Goal: Information Seeking & Learning: Learn about a topic

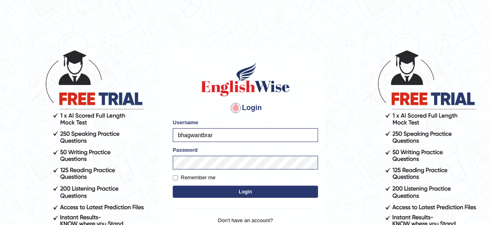
type input "KaurRavinder"
click at [253, 191] on button "Login" at bounding box center [246, 192] width 146 height 12
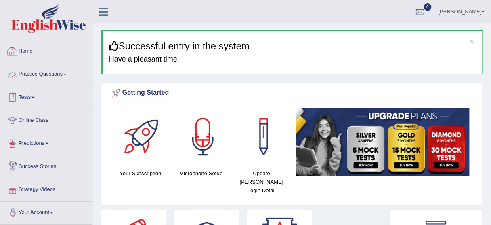
click at [50, 72] on link "Practice Questions" at bounding box center [46, 73] width 92 height 20
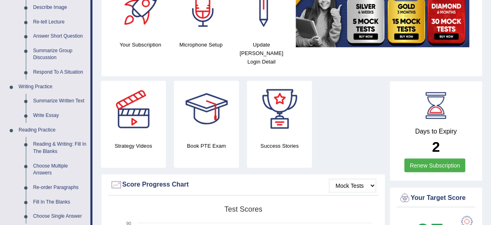
scroll to position [129, 0]
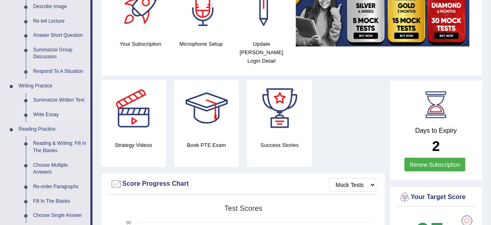
click at [53, 110] on link "Write Essay" at bounding box center [60, 115] width 61 height 15
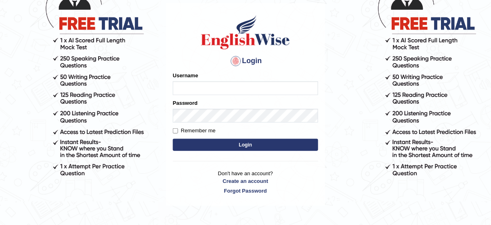
scroll to position [100, 0]
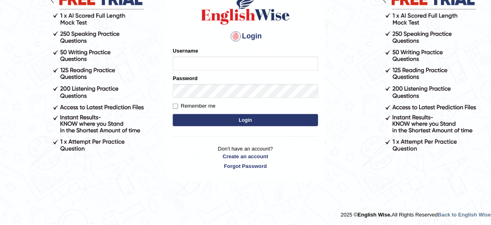
type input "KaurRavinder"
click at [231, 118] on button "Login" at bounding box center [246, 120] width 146 height 12
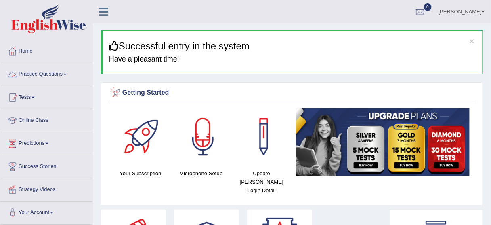
click at [66, 71] on link "Practice Questions" at bounding box center [46, 73] width 92 height 20
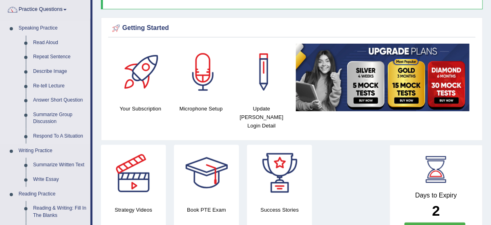
scroll to position [97, 0]
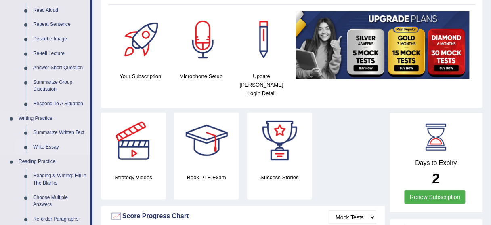
click at [55, 144] on link "Write Essay" at bounding box center [60, 147] width 61 height 15
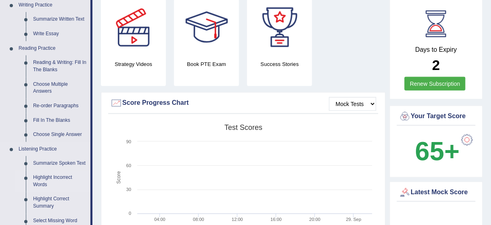
scroll to position [172, 0]
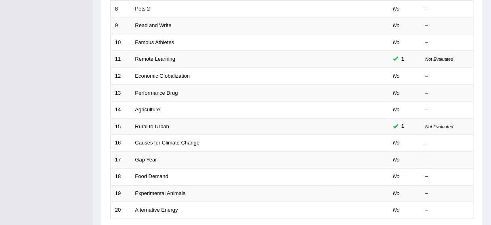
scroll to position [259, 0]
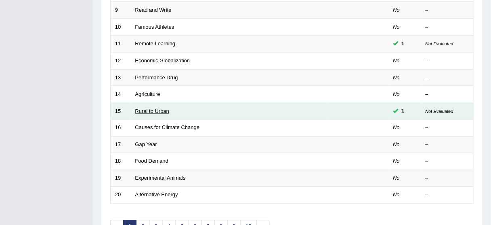
click at [137, 111] on link "Rural to Urban" at bounding box center [152, 111] width 34 height 6
click at [142, 108] on link "Rural to Urban" at bounding box center [152, 111] width 34 height 6
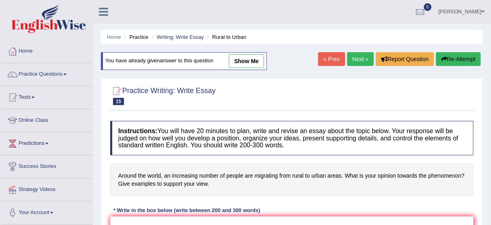
click at [245, 59] on link "show me" at bounding box center [246, 61] width 35 height 14
type textarea "The increasing influence of on our lives has ignited numerous discussions. This…"
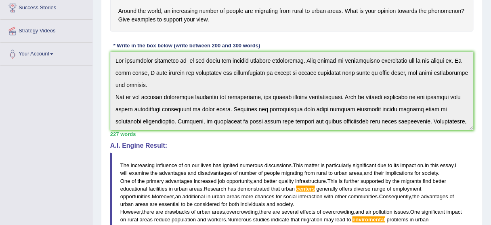
scroll to position [226, 0]
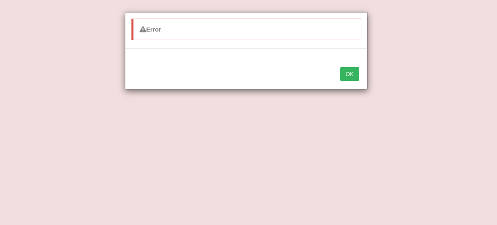
click at [347, 74] on button "OK" at bounding box center [349, 74] width 19 height 14
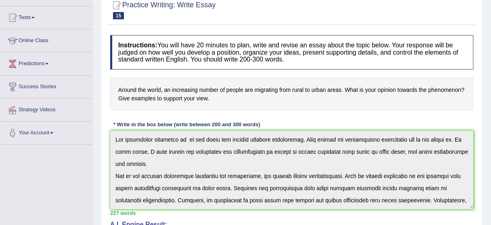
scroll to position [0, 0]
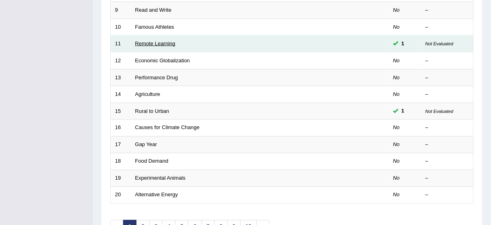
click at [139, 40] on link "Remote Learning" at bounding box center [155, 43] width 40 height 6
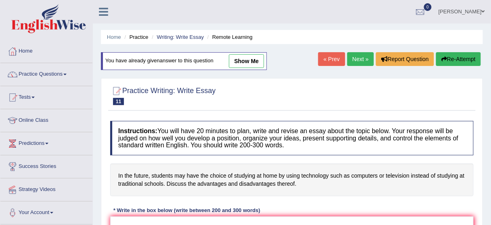
click at [234, 63] on link "show me" at bounding box center [246, 61] width 35 height 14
type textarea "The increasing influence of technology in learning on our lives has ignited num…"
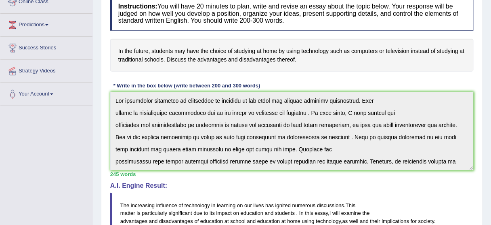
scroll to position [65, 0]
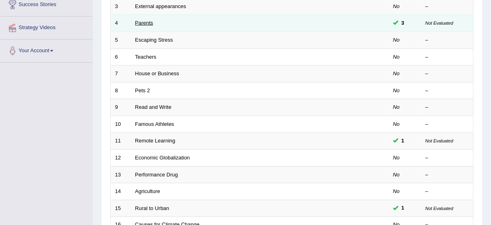
click at [148, 21] on link "Parents" at bounding box center [144, 23] width 18 height 6
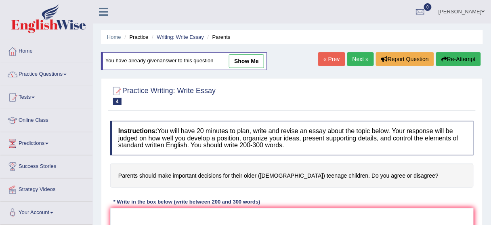
click at [244, 64] on link "show me" at bounding box center [246, 61] width 35 height 14
type textarea "It is an accepted fact that parents should make important decisions for their o…"
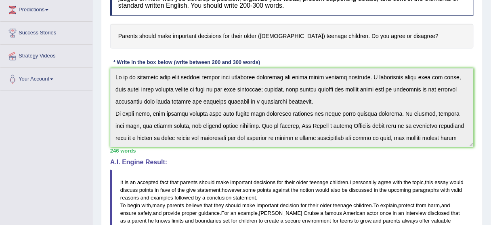
scroll to position [129, 0]
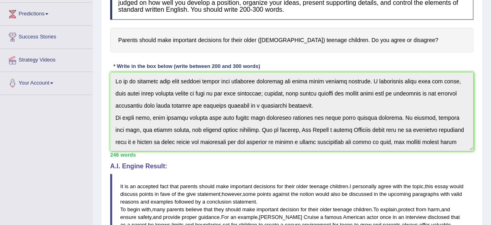
click at [330, 32] on h4 "Parents should make important decisions for their older (15 to 18 year-old) tee…" at bounding box center [292, 40] width 364 height 25
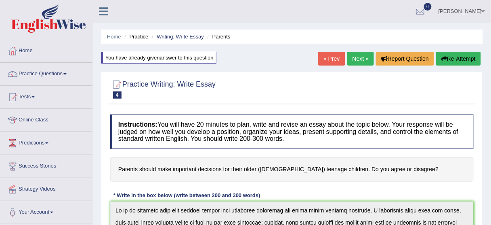
scroll to position [0, 0]
click at [63, 72] on link "Practice Questions" at bounding box center [46, 73] width 92 height 20
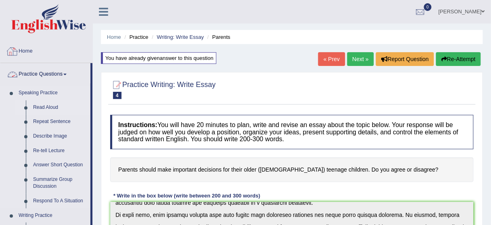
click at [54, 103] on link "Read Aloud" at bounding box center [60, 107] width 61 height 15
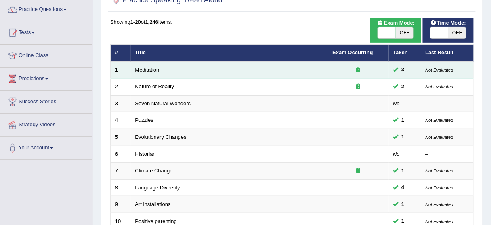
click at [139, 67] on link "Meditation" at bounding box center [147, 70] width 24 height 6
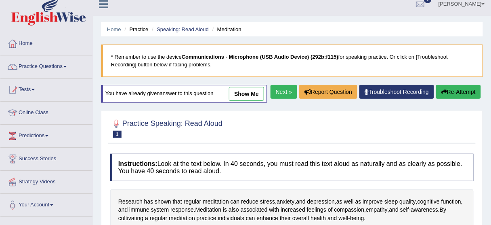
scroll to position [6, 0]
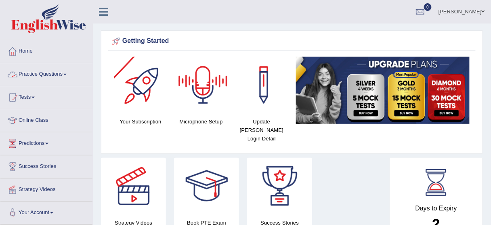
click at [62, 71] on link "Practice Questions" at bounding box center [46, 73] width 92 height 20
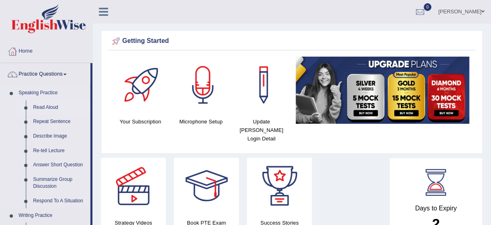
click at [52, 108] on link "Read Aloud" at bounding box center [60, 107] width 61 height 15
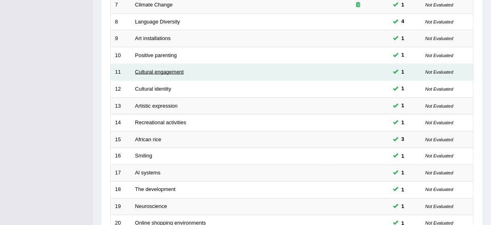
scroll to position [307, 0]
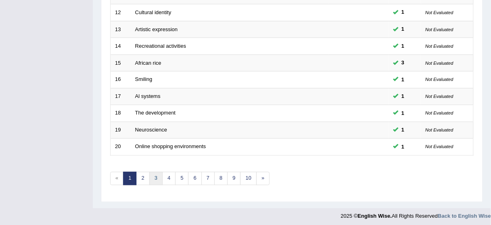
click at [156, 172] on link "3" at bounding box center [156, 178] width 13 height 13
click at [143, 173] on link "2" at bounding box center [142, 178] width 13 height 13
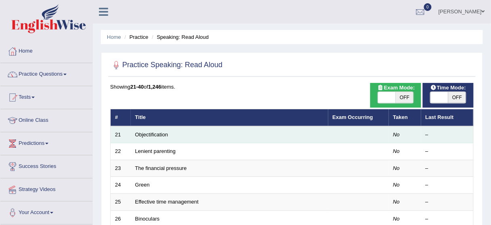
drag, startPoint x: 154, startPoint y: 135, endPoint x: 156, endPoint y: 126, distance: 8.6
click at [154, 134] on link "Objectification" at bounding box center [151, 134] width 33 height 6
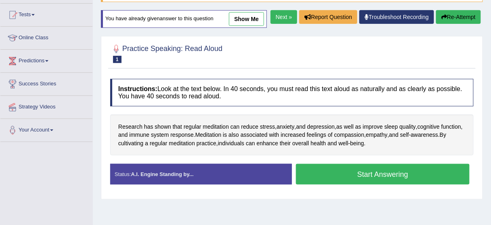
scroll to position [38, 0]
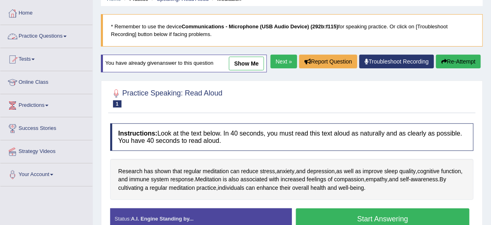
click at [64, 38] on link "Practice Questions" at bounding box center [46, 35] width 92 height 20
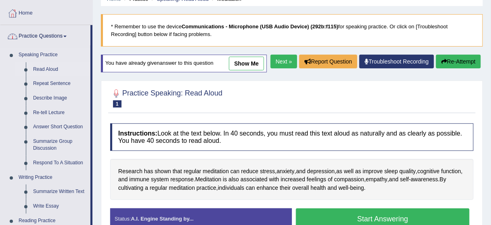
click at [57, 67] on link "Read Aloud" at bounding box center [60, 69] width 61 height 15
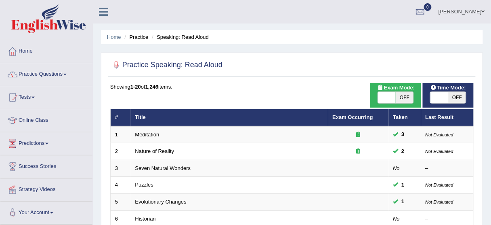
click at [471, 12] on link "[PERSON_NAME]" at bounding box center [462, 10] width 59 height 21
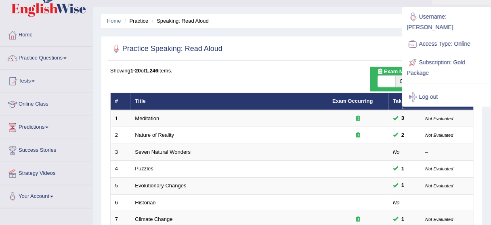
scroll to position [32, 0]
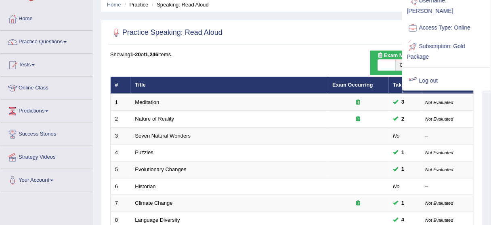
click at [430, 72] on link "Log out" at bounding box center [446, 81] width 87 height 19
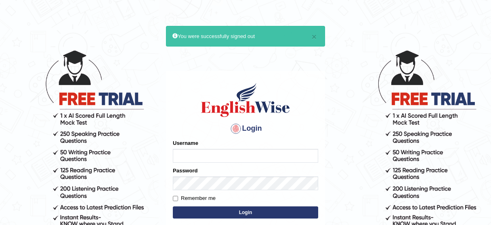
scroll to position [64, 0]
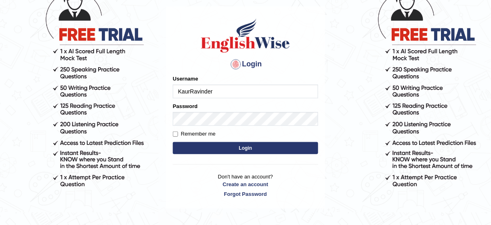
click at [270, 76] on div "Username [PERSON_NAME]" at bounding box center [246, 86] width 146 height 23
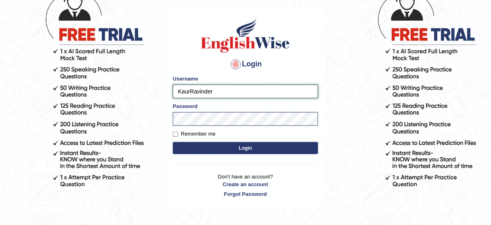
click at [270, 85] on input "KaurRavinder" at bounding box center [246, 91] width 146 height 14
type input "bhagwantbrar"
click at [261, 142] on button "Login" at bounding box center [246, 148] width 146 height 12
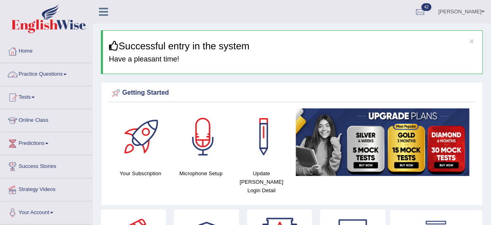
click at [50, 67] on link "Practice Questions" at bounding box center [46, 73] width 92 height 20
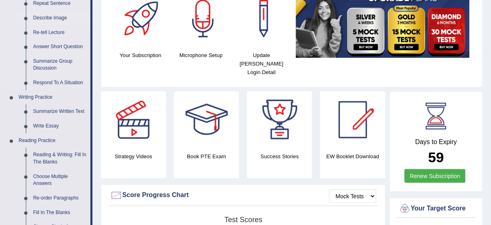
scroll to position [129, 0]
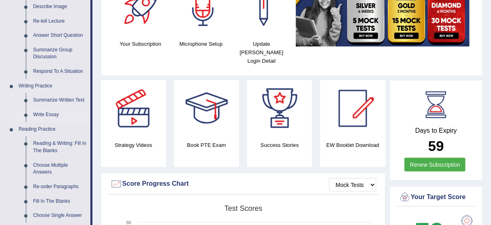
click at [50, 112] on link "Write Essay" at bounding box center [60, 115] width 61 height 15
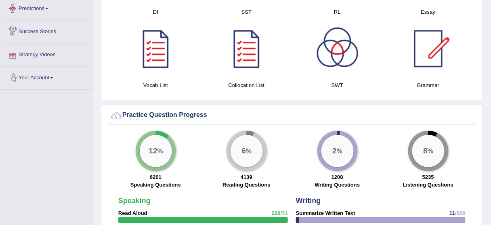
scroll to position [561, 0]
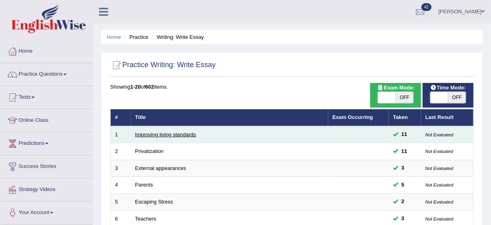
click at [173, 134] on link "Improving living standards" at bounding box center [165, 134] width 61 height 6
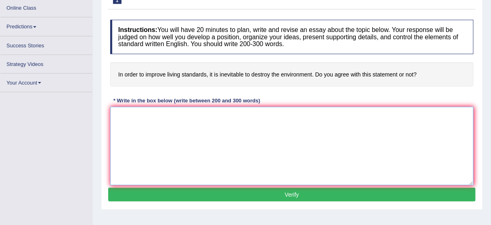
click at [174, 132] on textarea at bounding box center [292, 146] width 364 height 78
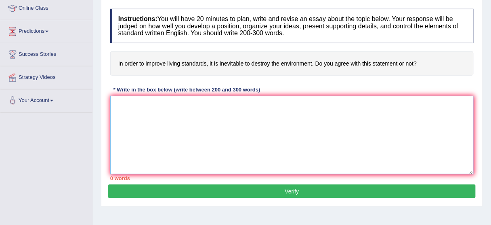
paste textarea "The increasing influence of fashionable and branded attires on our lives has ig…"
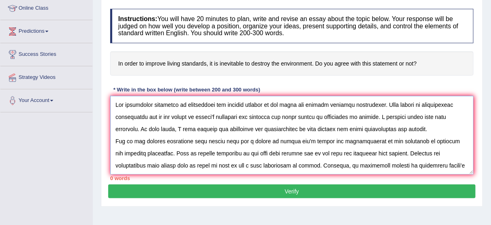
scroll to position [116, 0]
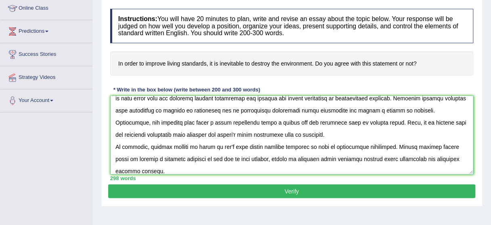
type textarea "The increasing influence of fashionable and branded attires on our lives has ig…"
click at [273, 189] on button "Verify" at bounding box center [292, 191] width 368 height 14
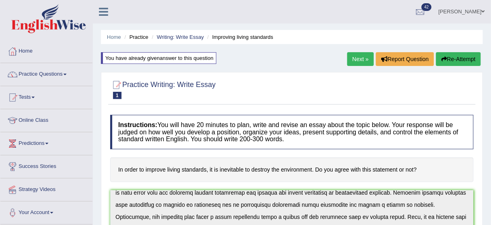
scroll to position [226, 0]
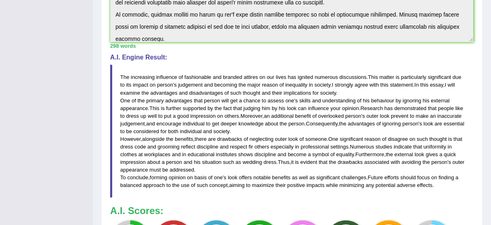
click at [67, 84] on div "Toggle navigation Home Practice Questions Speaking Practice Read Aloud Repeat S…" at bounding box center [245, 60] width 491 height 573
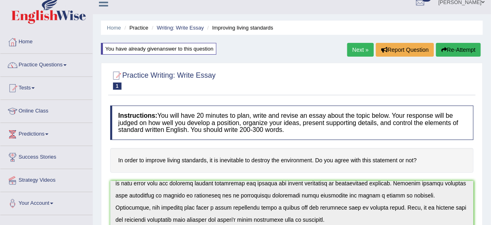
scroll to position [0, 0]
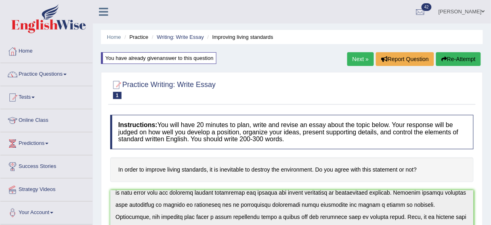
click at [359, 56] on link "Next »" at bounding box center [361, 59] width 27 height 14
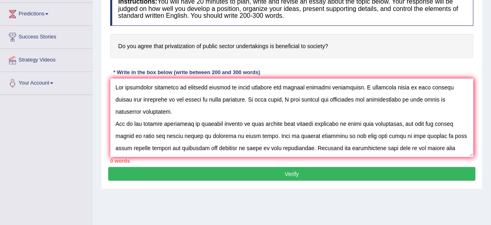
scroll to position [116, 0]
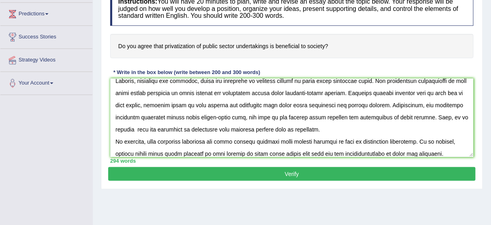
type textarea "The increasing influence of parental control on their children has ignited nume…"
click at [259, 178] on button "Verify" at bounding box center [292, 174] width 368 height 14
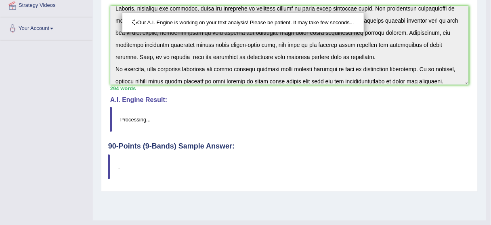
scroll to position [200, 0]
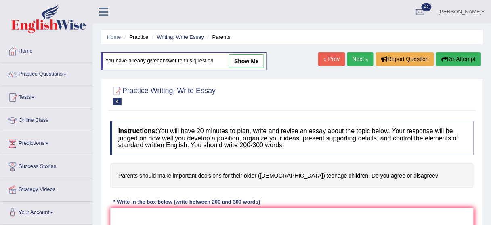
click at [363, 63] on link "Next »" at bounding box center [361, 59] width 27 height 14
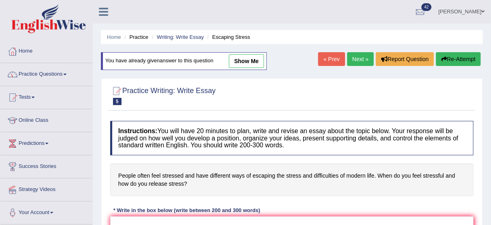
click at [338, 59] on link "« Prev" at bounding box center [331, 59] width 27 height 14
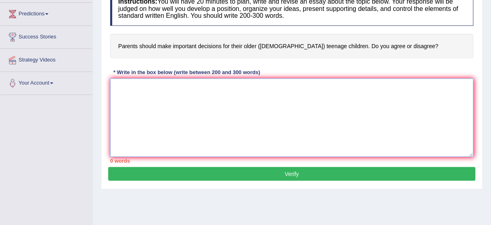
click at [265, 91] on textarea at bounding box center [292, 117] width 364 height 78
paste textarea "The increasing influence of parental control on their children has ignited nume…"
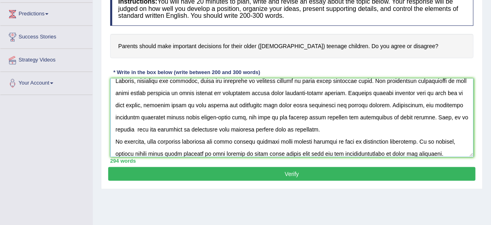
scroll to position [128, 0]
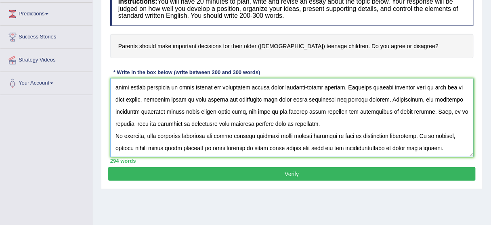
type textarea "The increasing influence of parental control on their children has ignited nume…"
click at [314, 171] on button "Verify" at bounding box center [292, 174] width 368 height 14
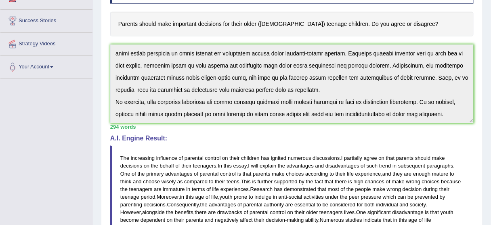
scroll to position [162, 0]
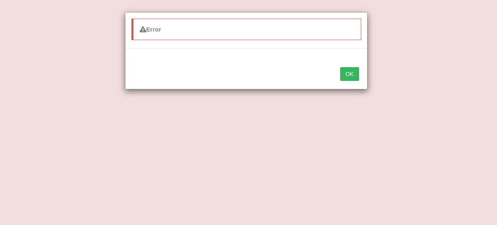
click at [346, 72] on button "OK" at bounding box center [349, 74] width 19 height 14
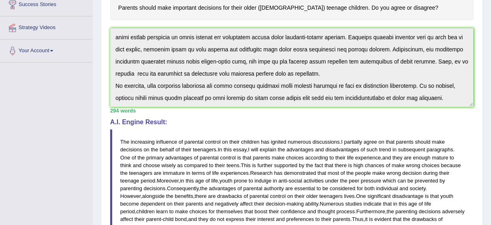
click at [302, 111] on div "Instructions: You will have 20 minutes to plan, write and revise an essay about…" at bounding box center [292, 140] width 368 height 383
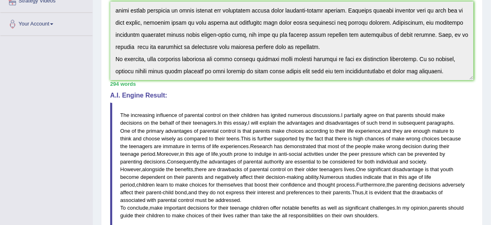
scroll to position [226, 0]
